Goal: Task Accomplishment & Management: Manage account settings

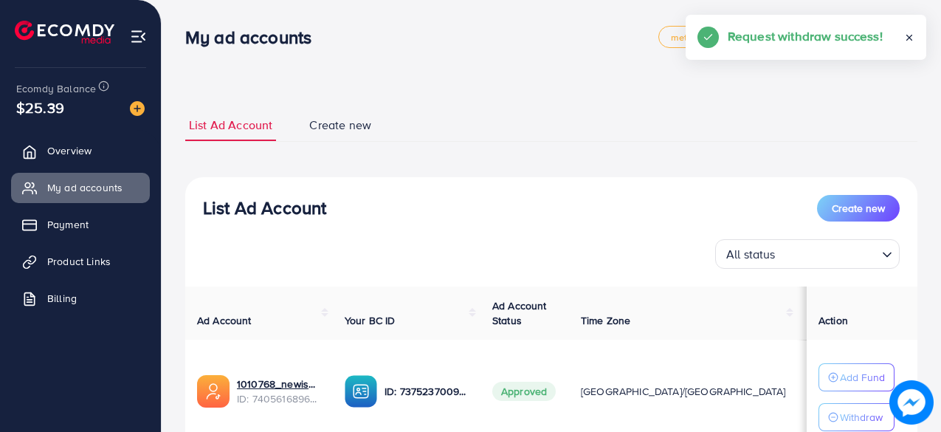
scroll to position [148, 0]
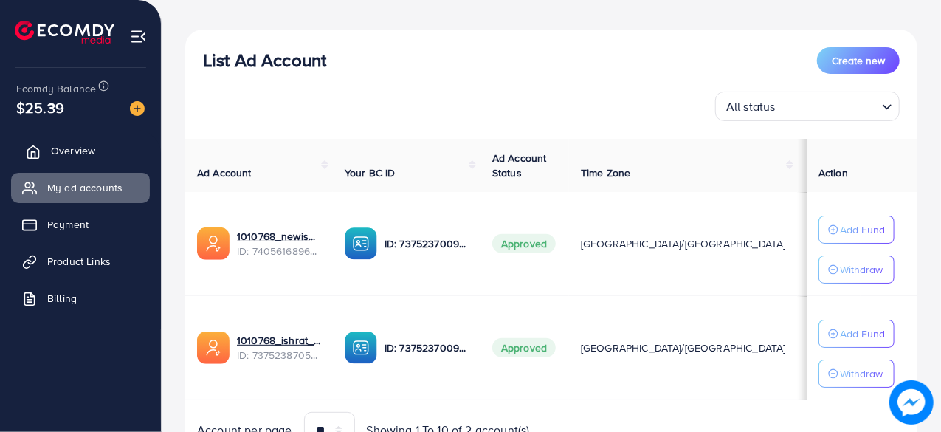
click at [76, 151] on span "Overview" at bounding box center [73, 150] width 44 height 15
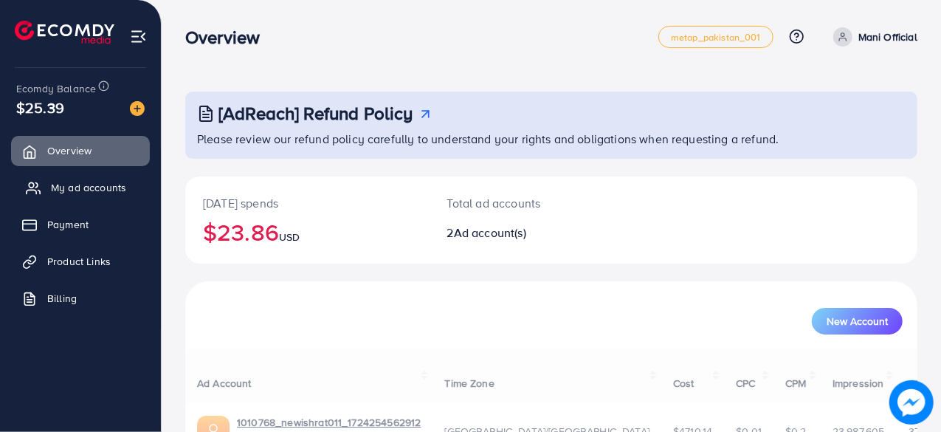
click at [92, 184] on span "My ad accounts" at bounding box center [88, 187] width 75 height 15
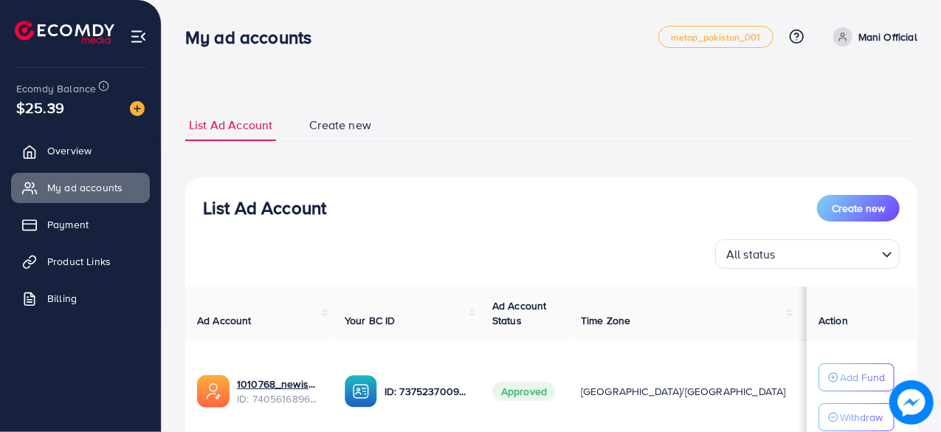
scroll to position [219, 0]
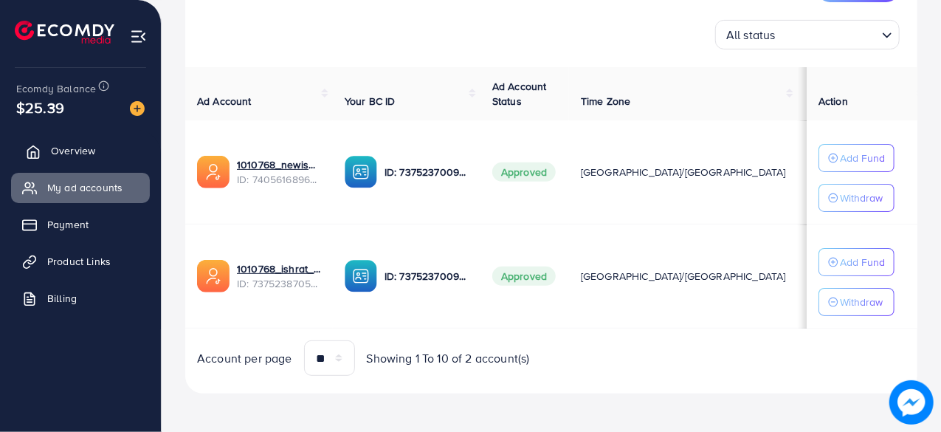
click at [63, 152] on span "Overview" at bounding box center [73, 150] width 44 height 15
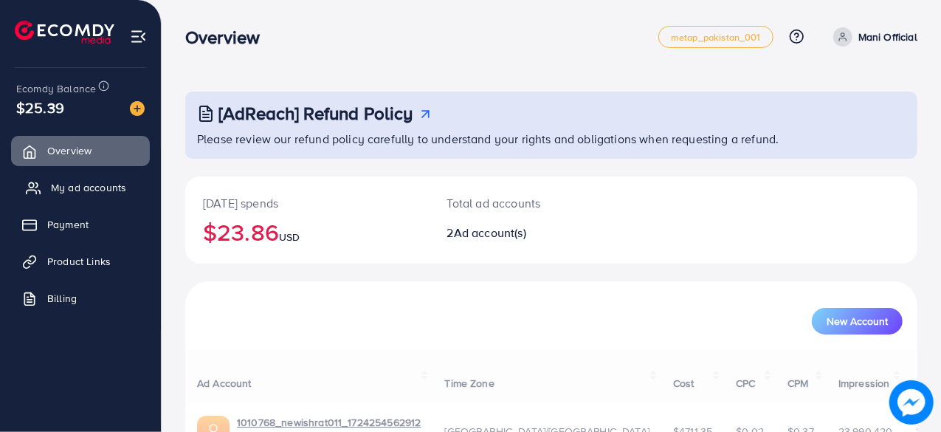
click at [75, 175] on link "My ad accounts" at bounding box center [80, 188] width 139 height 30
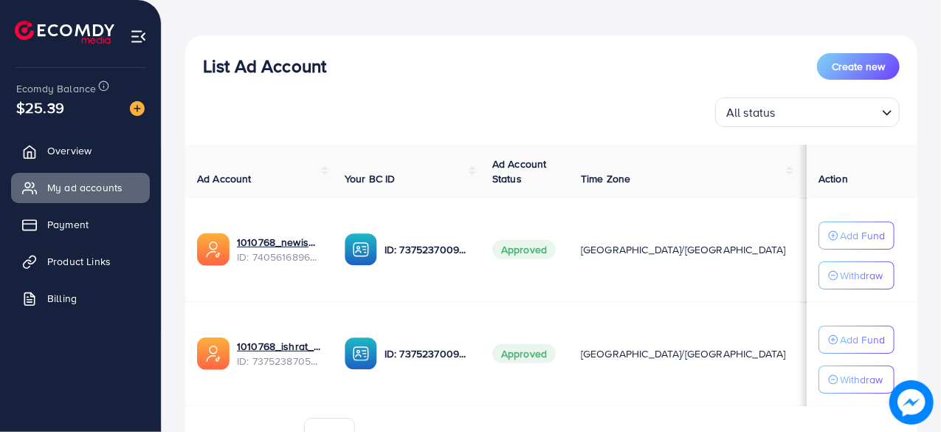
scroll to position [219, 0]
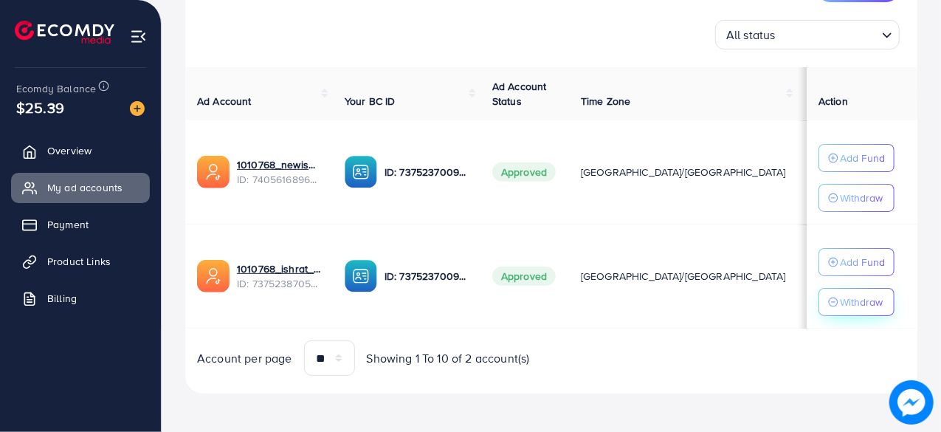
click at [843, 207] on p "Withdraw" at bounding box center [861, 198] width 43 height 18
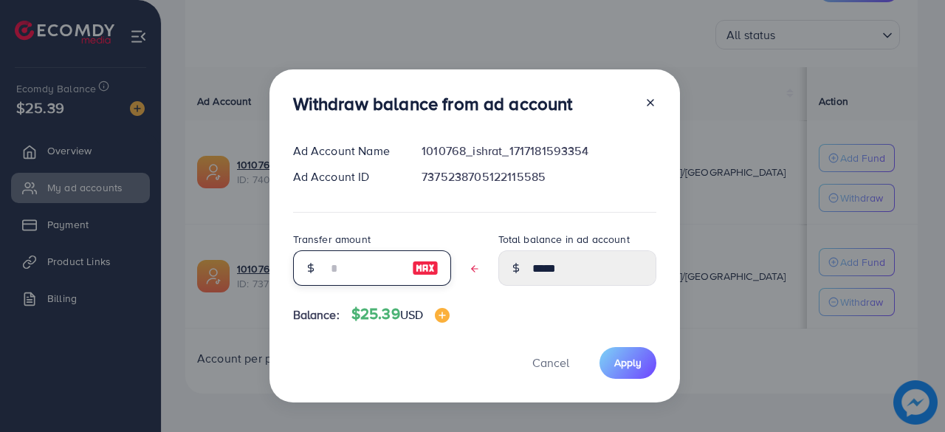
click at [363, 267] on input "text" at bounding box center [364, 267] width 74 height 35
type input "*"
type input "****"
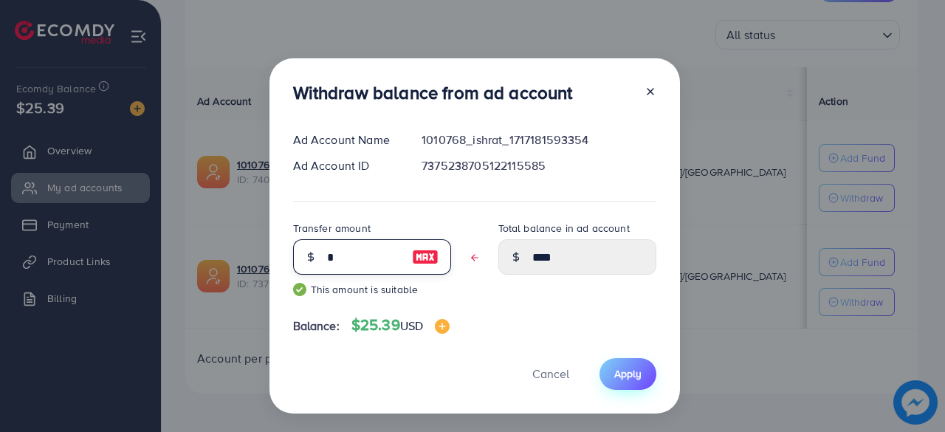
type input "*"
click at [611, 370] on button "Apply" at bounding box center [628, 374] width 57 height 32
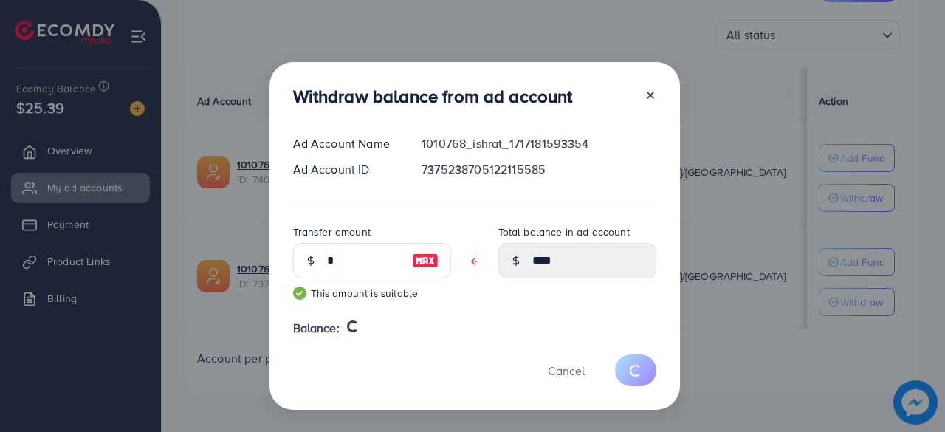
type input "*****"
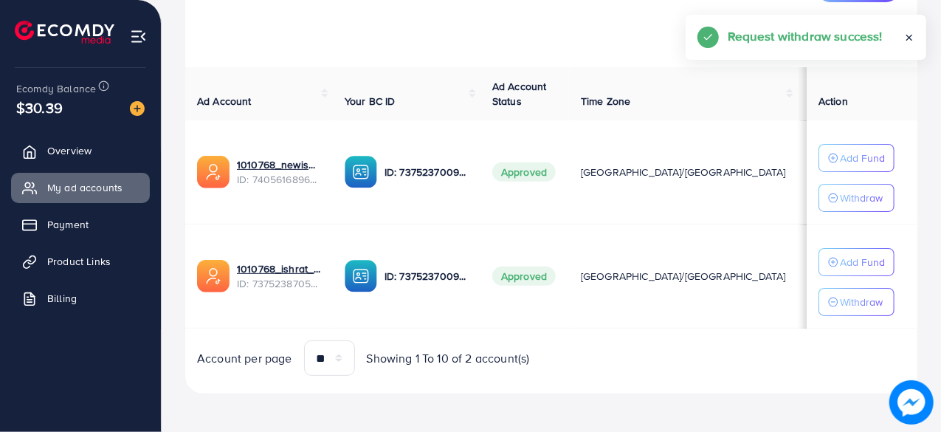
click at [833, 205] on div "Withdraw" at bounding box center [856, 198] width 57 height 18
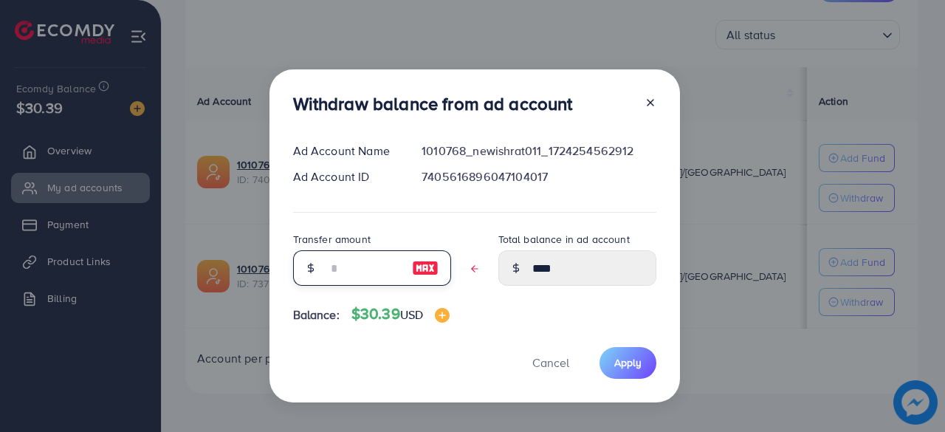
click at [357, 268] on input "text" at bounding box center [364, 267] width 74 height 35
type input "*"
type input "****"
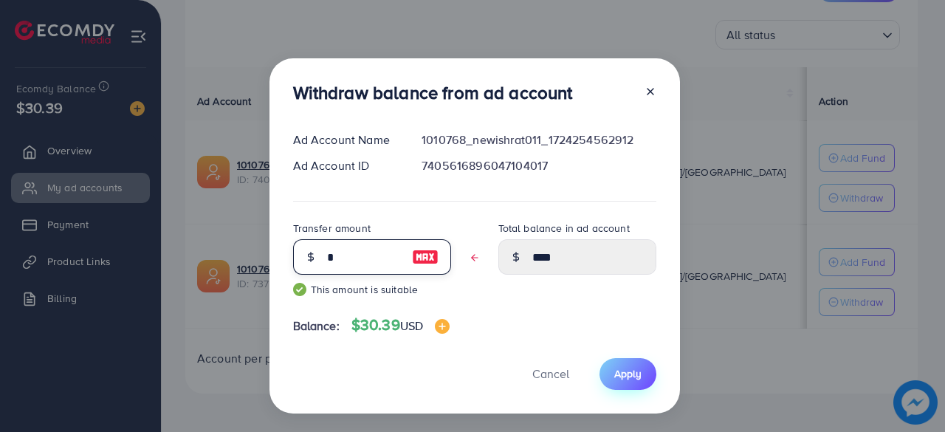
type input "*"
click at [606, 382] on button "Apply" at bounding box center [628, 374] width 57 height 32
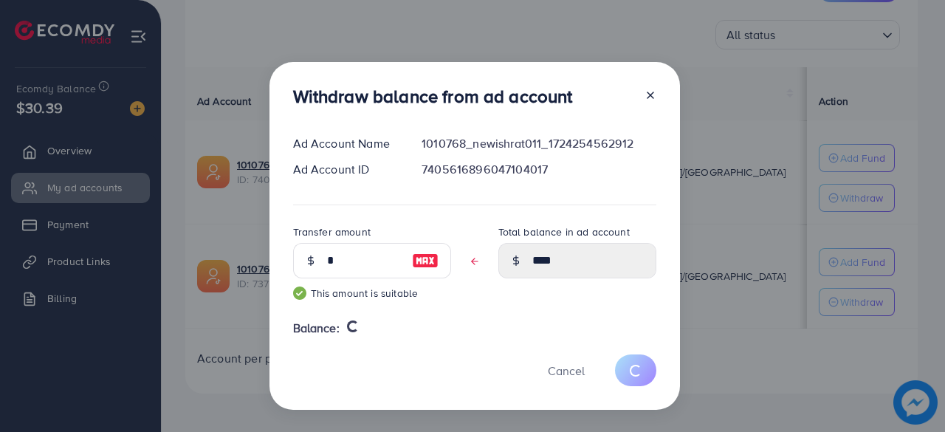
type input "****"
